Goal: Task Accomplishment & Management: Manage account settings

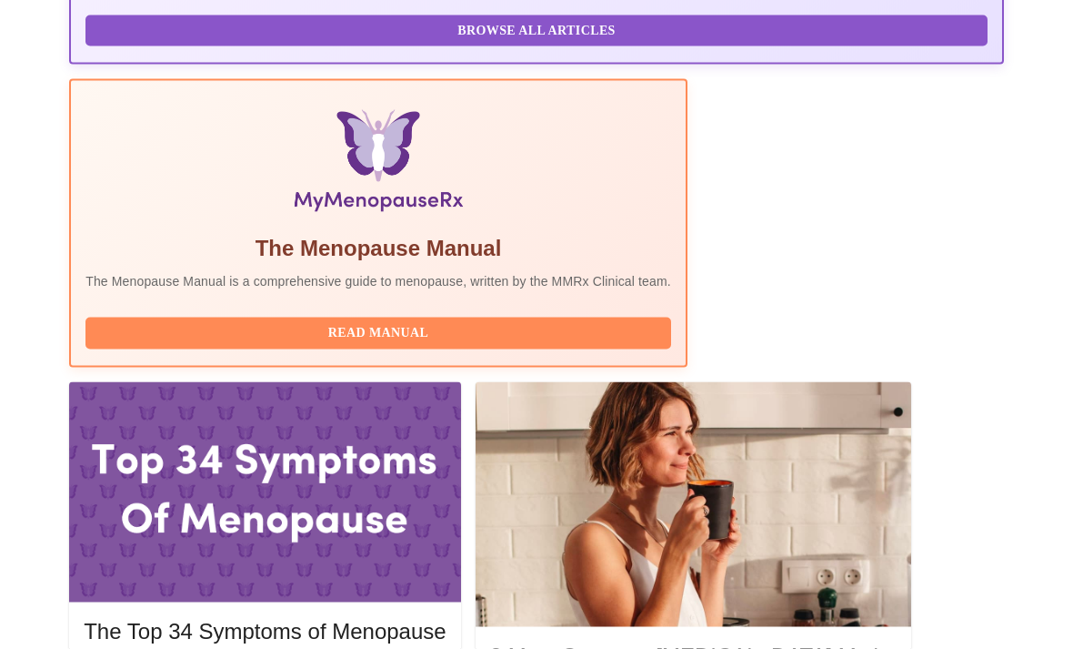
scroll to position [544, 0]
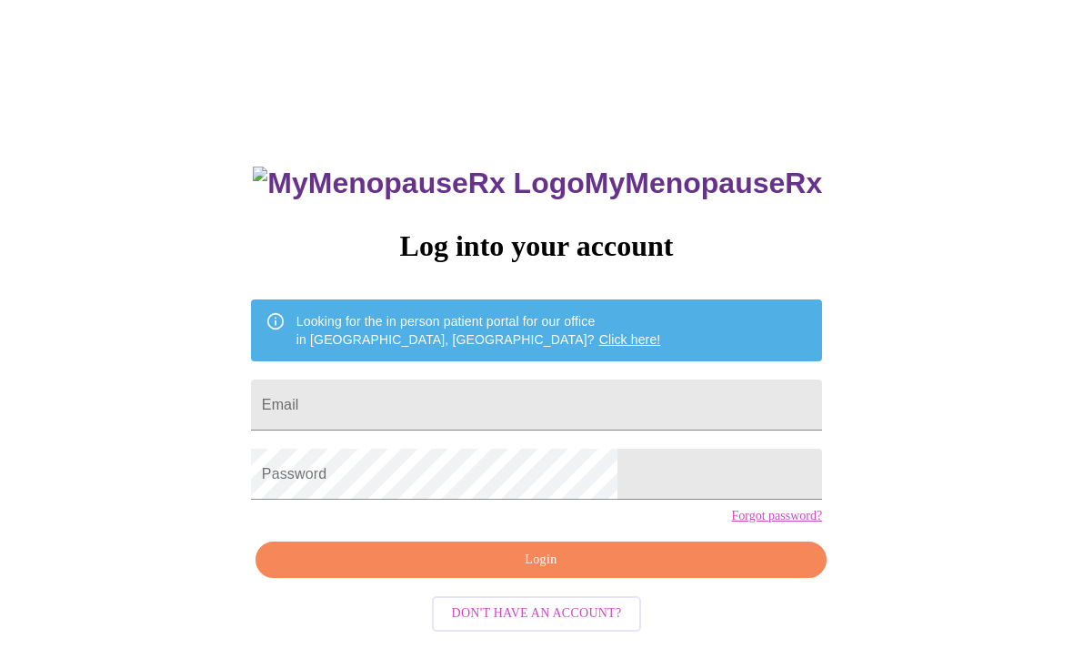
click at [578, 392] on input "Email" at bounding box center [536, 404] width 571 height 51
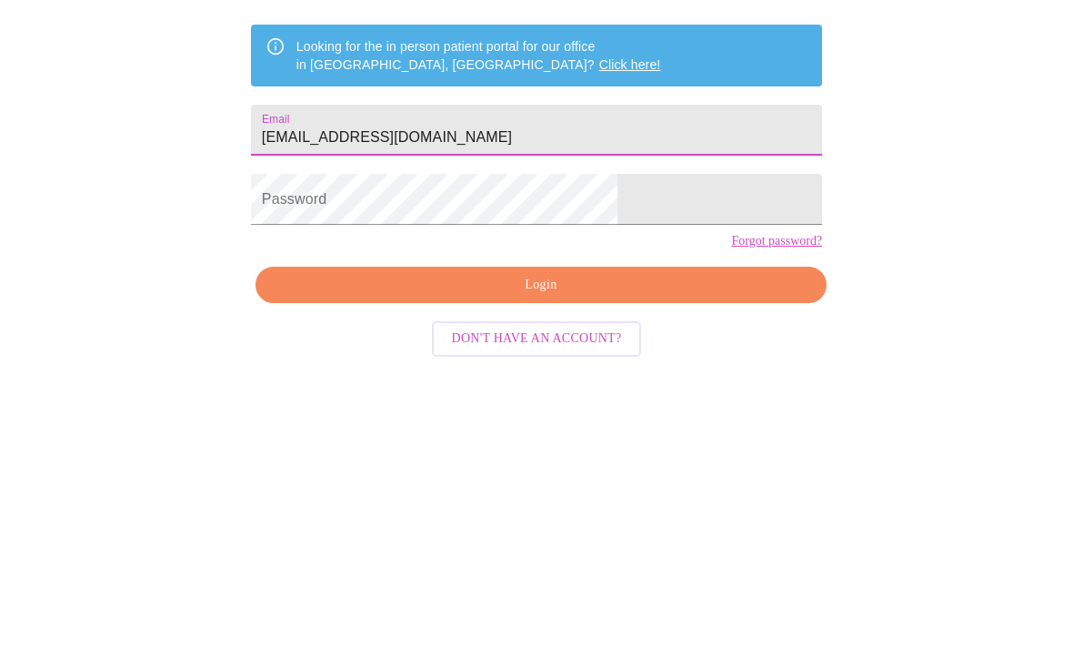
type input "Tanjamhrouda@yahoo.com"
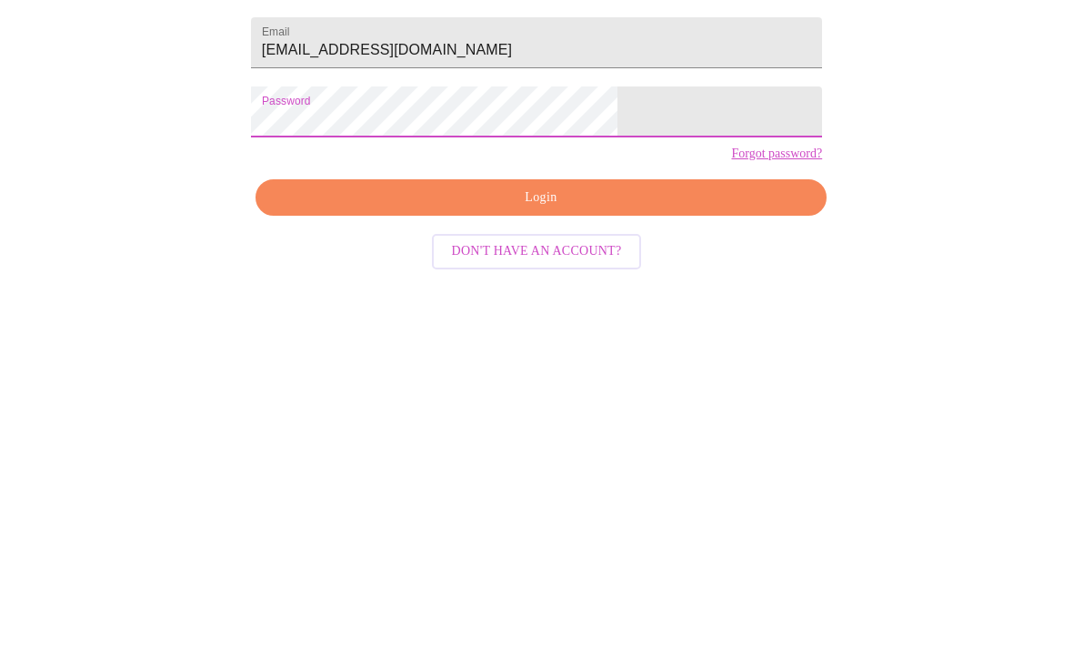
click at [528, 541] on button "Login" at bounding box center [541, 559] width 571 height 37
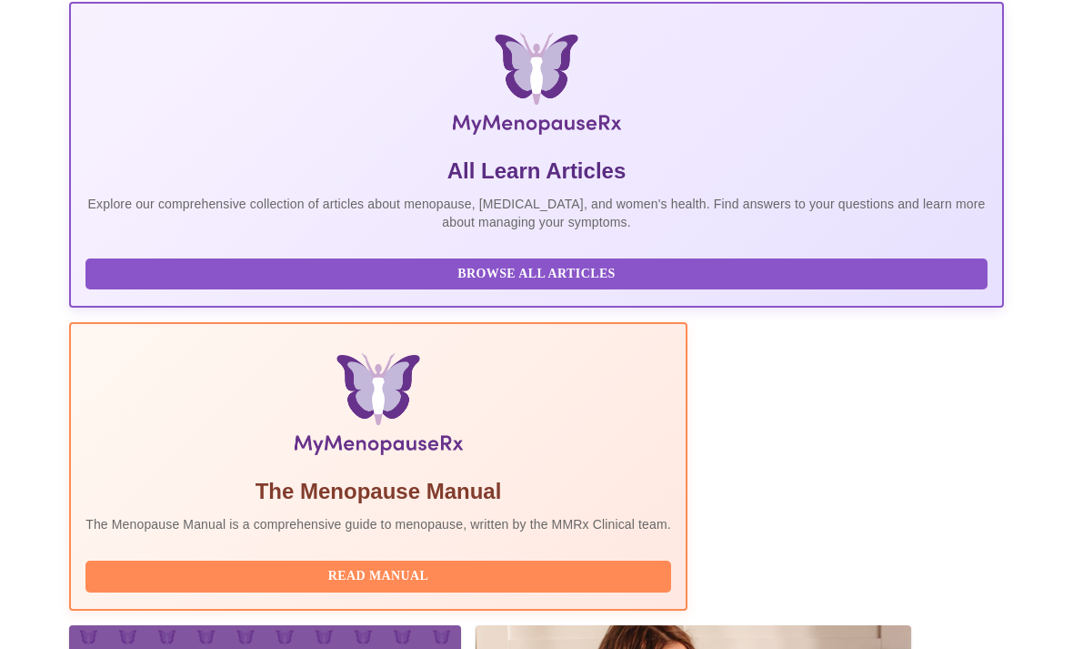
scroll to position [402, 0]
